Goal: Use online tool/utility

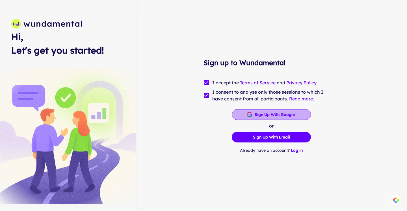
click at [265, 112] on button "Sign up with Google" at bounding box center [271, 114] width 79 height 11
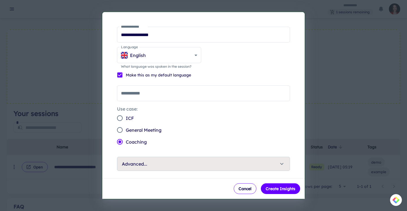
click at [270, 170] on button "Advanced..." at bounding box center [203, 164] width 172 height 14
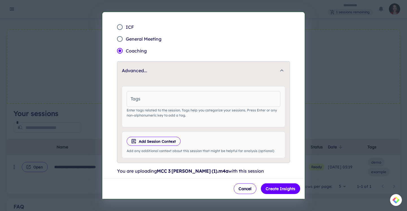
scroll to position [104, 0]
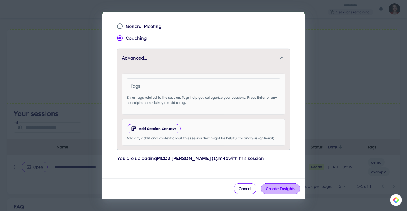
click at [272, 190] on button "Create Insights" at bounding box center [280, 189] width 39 height 11
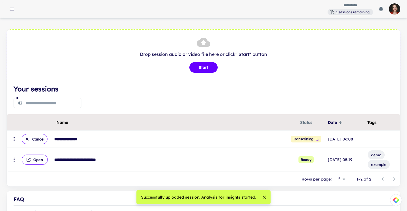
scroll to position [4, 0]
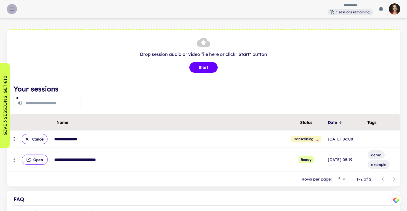
click at [12, 10] on icon "button" at bounding box center [12, 9] width 6 height 6
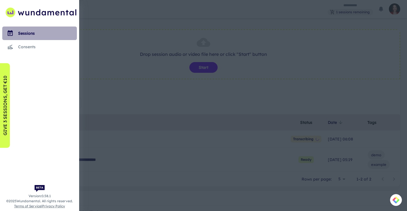
click at [20, 35] on div "sessions" at bounding box center [47, 33] width 59 height 6
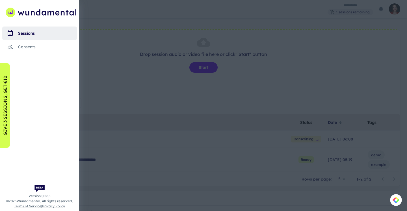
click at [172, 12] on div at bounding box center [203, 105] width 407 height 211
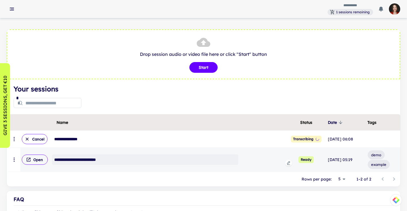
click at [102, 161] on div "**********" at bounding box center [145, 160] width 186 height 11
click at [39, 161] on button "Open" at bounding box center [35, 160] width 26 height 10
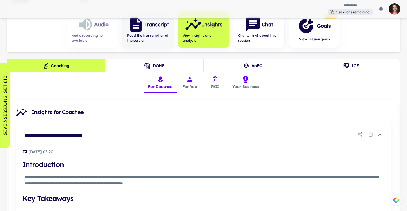
scroll to position [98, 0]
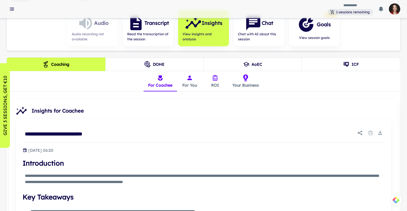
click at [186, 79] on button "For You" at bounding box center [189, 81] width 25 height 20
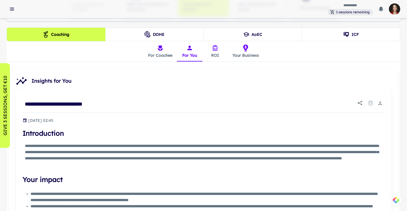
scroll to position [107, 0]
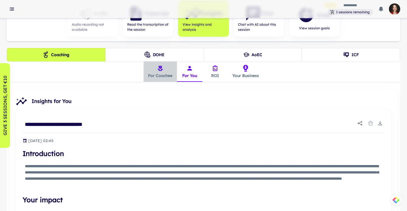
click at [164, 71] on button "For Coachee" at bounding box center [160, 72] width 33 height 20
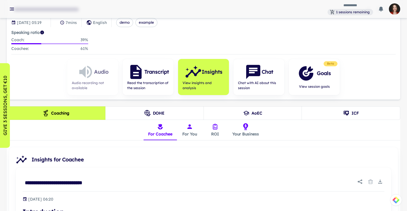
scroll to position [82, 0]
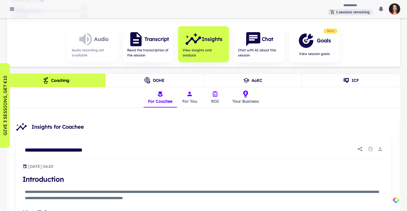
click at [214, 98] on button "ROI" at bounding box center [214, 97] width 25 height 20
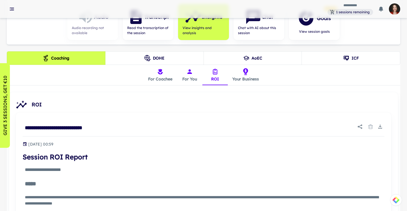
scroll to position [0, 0]
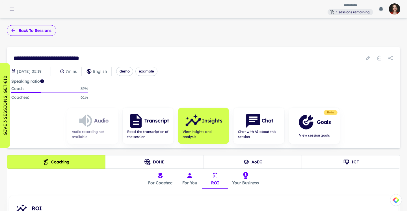
click at [27, 33] on button "Back to sessions" at bounding box center [31, 30] width 49 height 11
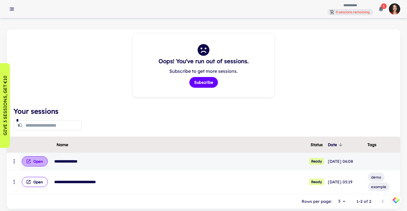
click at [38, 161] on button "Open" at bounding box center [35, 162] width 26 height 10
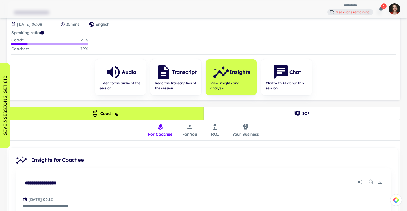
scroll to position [55, 0]
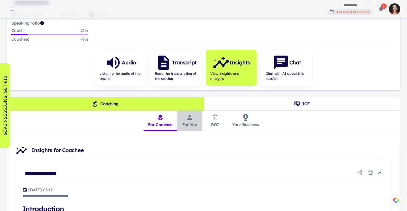
click at [188, 119] on icon "insights tabs" at bounding box center [189, 117] width 7 height 7
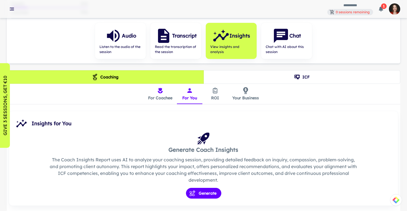
scroll to position [106, 0]
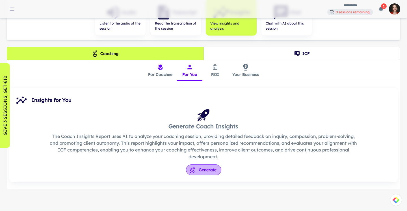
click at [205, 165] on button "Generate" at bounding box center [203, 170] width 35 height 11
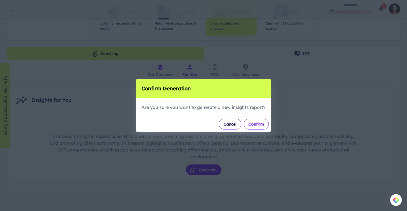
click at [253, 126] on button "Confirm" at bounding box center [256, 124] width 25 height 11
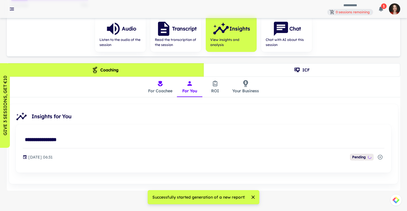
scroll to position [91, 0]
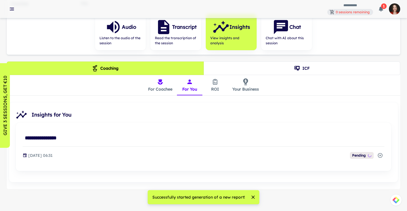
click at [215, 85] on button "ROI" at bounding box center [214, 85] width 25 height 20
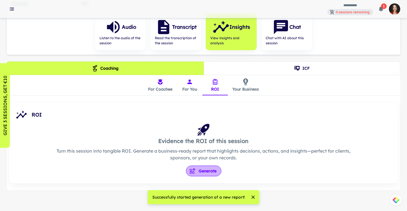
click at [208, 172] on button "Generate" at bounding box center [203, 171] width 35 height 11
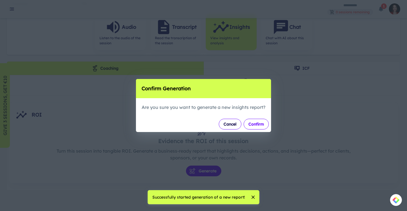
click at [261, 125] on button "Confirm" at bounding box center [256, 124] width 25 height 11
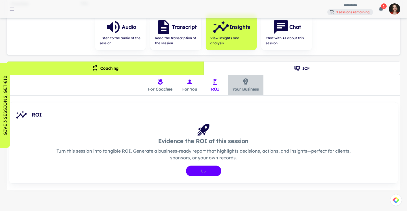
click at [250, 87] on button "Your Business" at bounding box center [246, 85] width 36 height 20
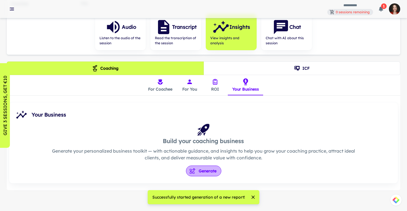
click at [203, 170] on button "Generate" at bounding box center [203, 171] width 35 height 11
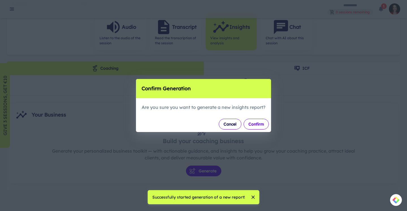
click at [264, 123] on button "Confirm" at bounding box center [256, 124] width 25 height 11
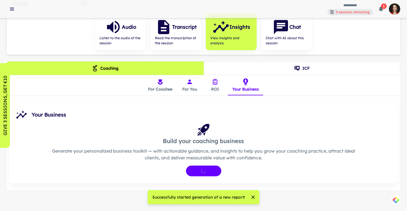
click at [297, 69] on icon "ICF" at bounding box center [296, 68] width 5 height 5
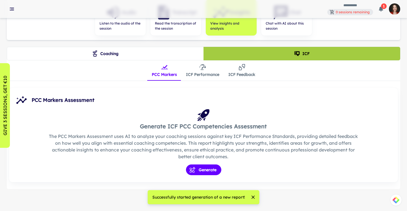
scroll to position [105, 0]
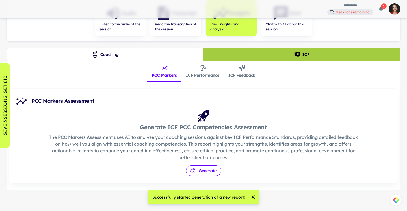
click at [205, 170] on button "Generate" at bounding box center [203, 171] width 35 height 11
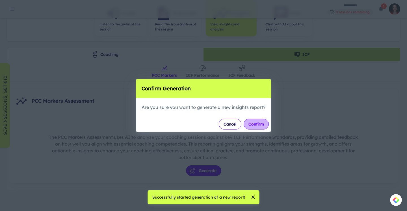
click at [255, 124] on button "Confirm" at bounding box center [256, 124] width 25 height 11
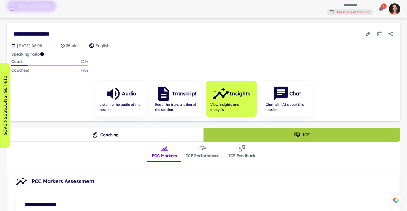
scroll to position [0, 0]
